Goal: Navigation & Orientation: Find specific page/section

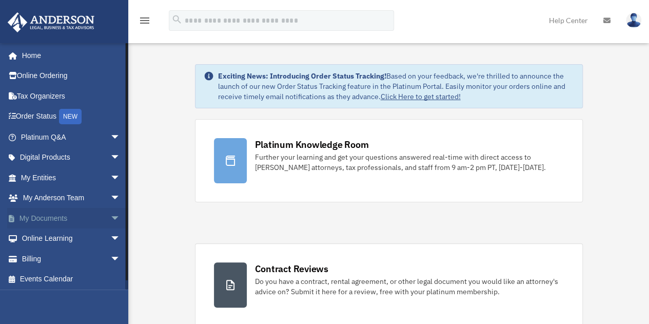
click at [110, 216] on span "arrow_drop_down" at bounding box center [120, 218] width 21 height 21
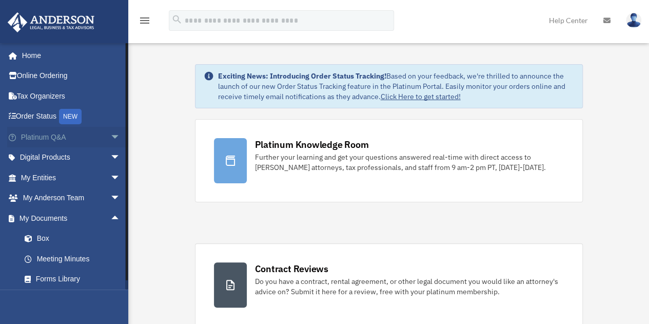
click at [110, 134] on span "arrow_drop_down" at bounding box center [120, 137] width 21 height 21
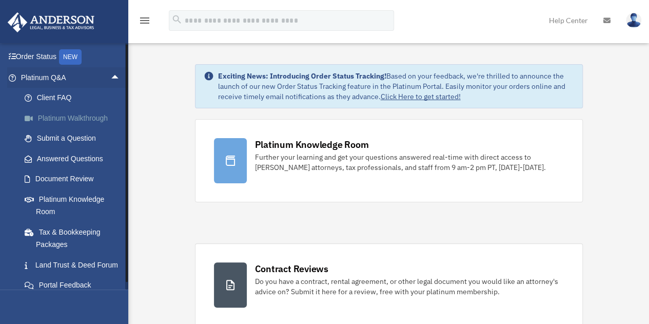
scroll to position [60, 0]
click at [61, 205] on link "Platinum Knowledge Room" at bounding box center [75, 204] width 122 height 33
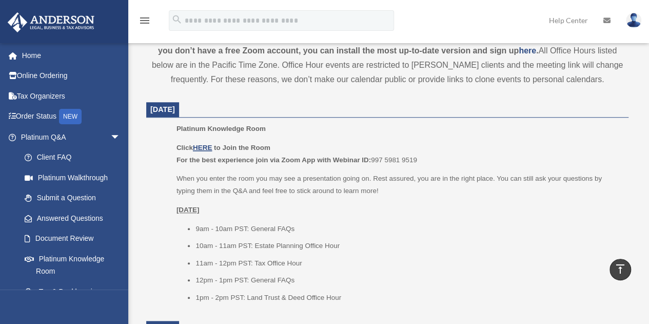
scroll to position [370, 0]
click at [201, 143] on u "HERE" at bounding box center [202, 147] width 19 height 8
